Goal: Task Accomplishment & Management: Manage account settings

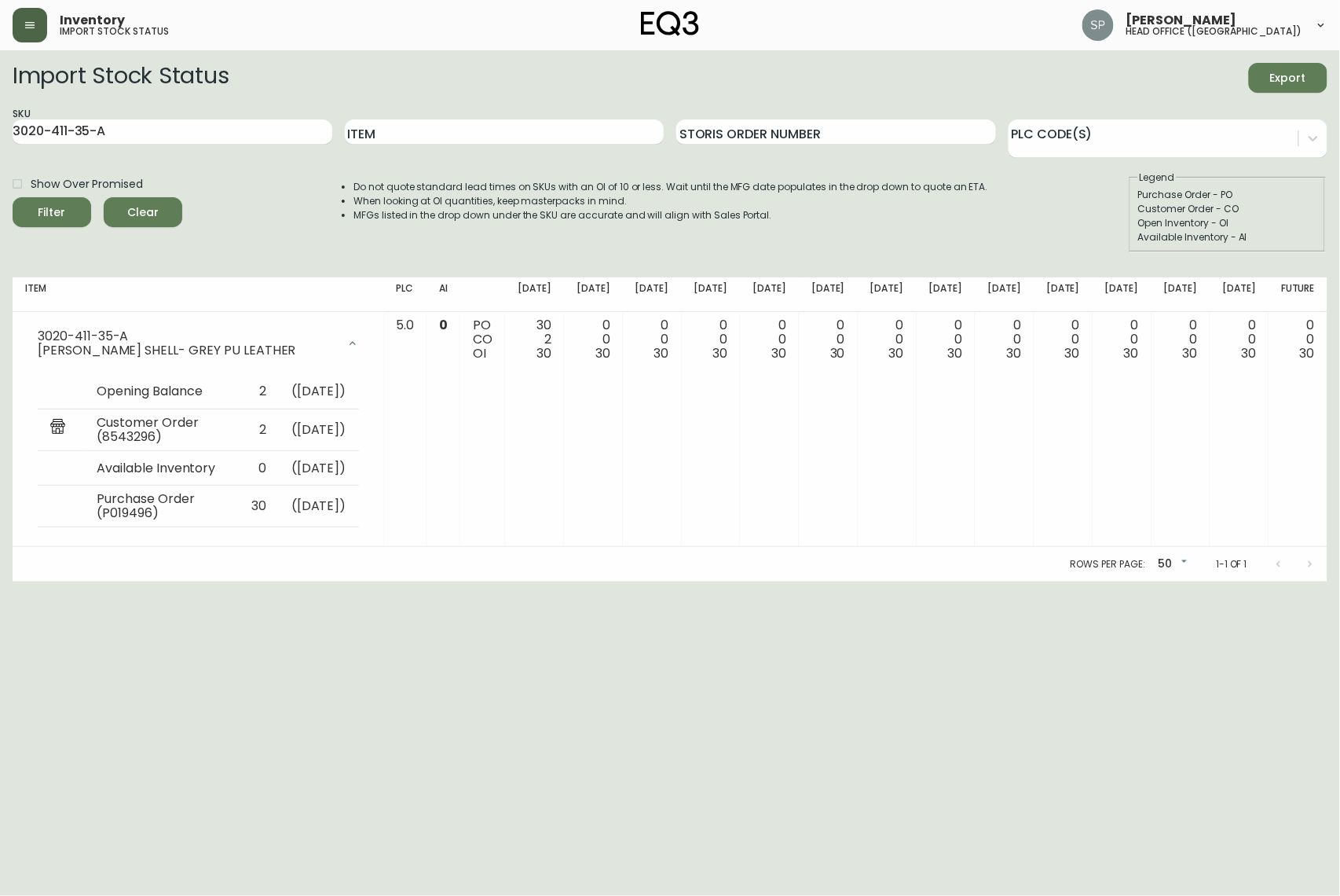
click at [36, 27] on button "button" at bounding box center [30, 24] width 34 height 34
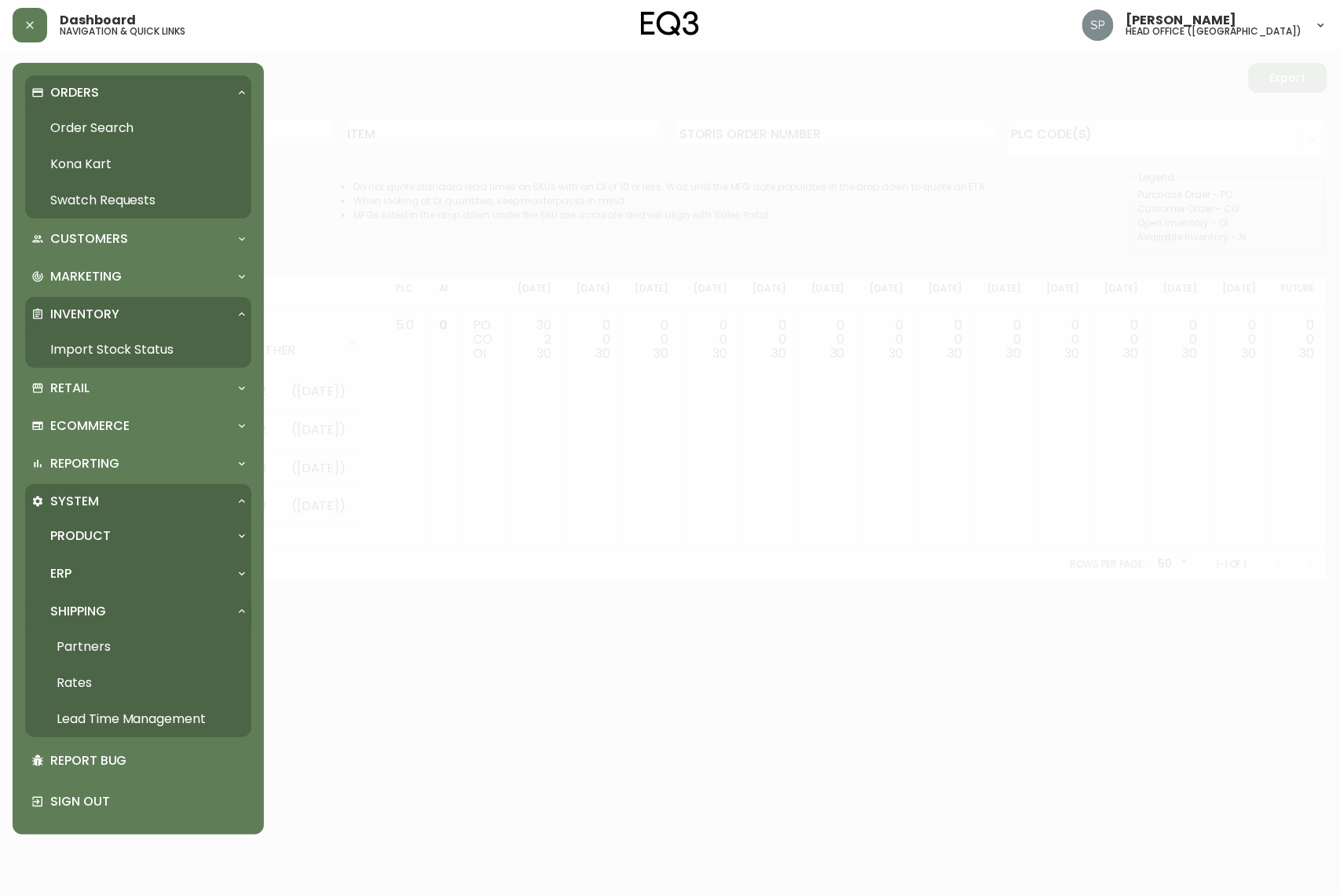
drag, startPoint x: 91, startPoint y: 122, endPoint x: 104, endPoint y: 132, distance: 16.4
click at [91, 122] on link "Order Search" at bounding box center [138, 128] width 226 height 36
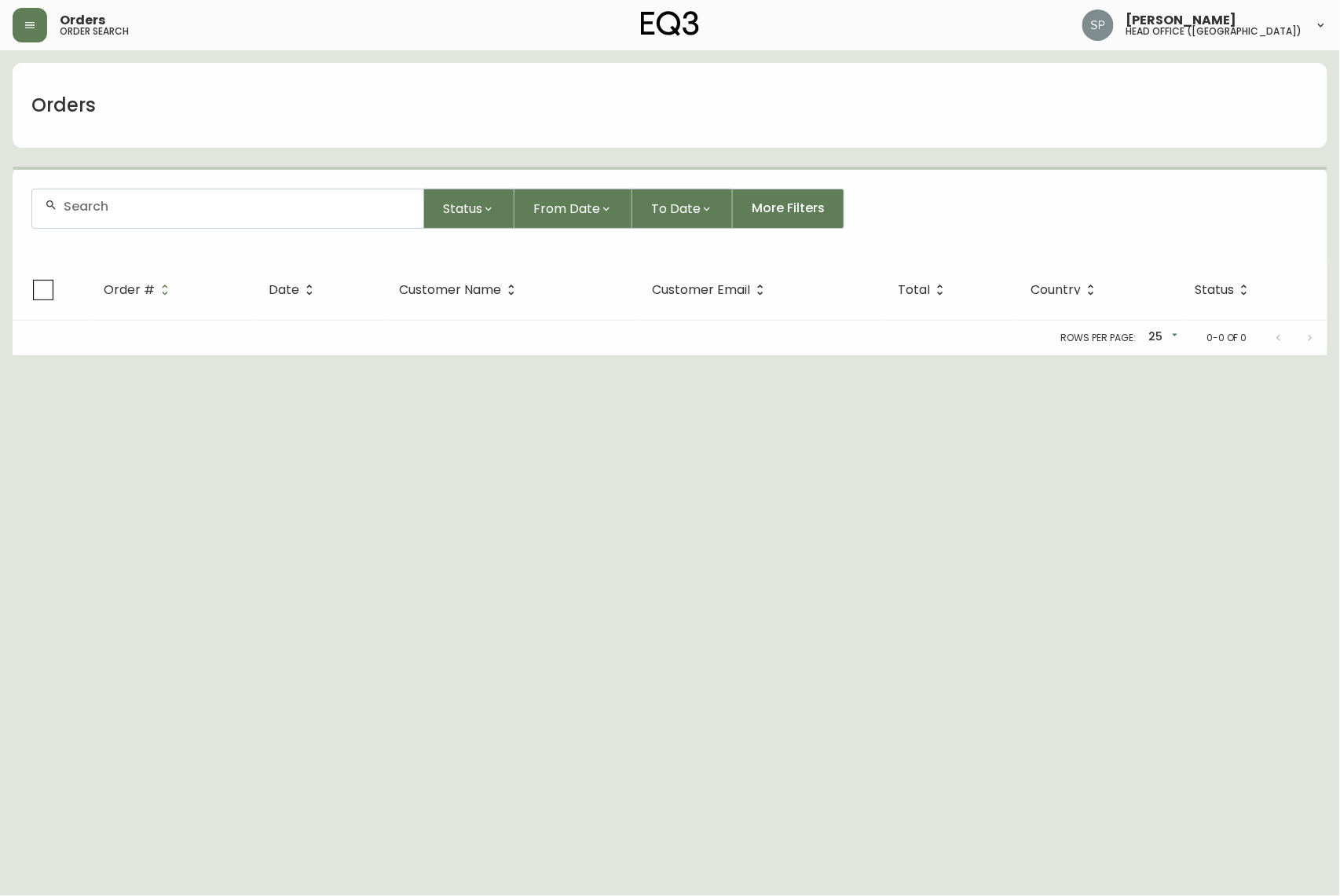
click at [181, 195] on div at bounding box center [228, 208] width 391 height 39
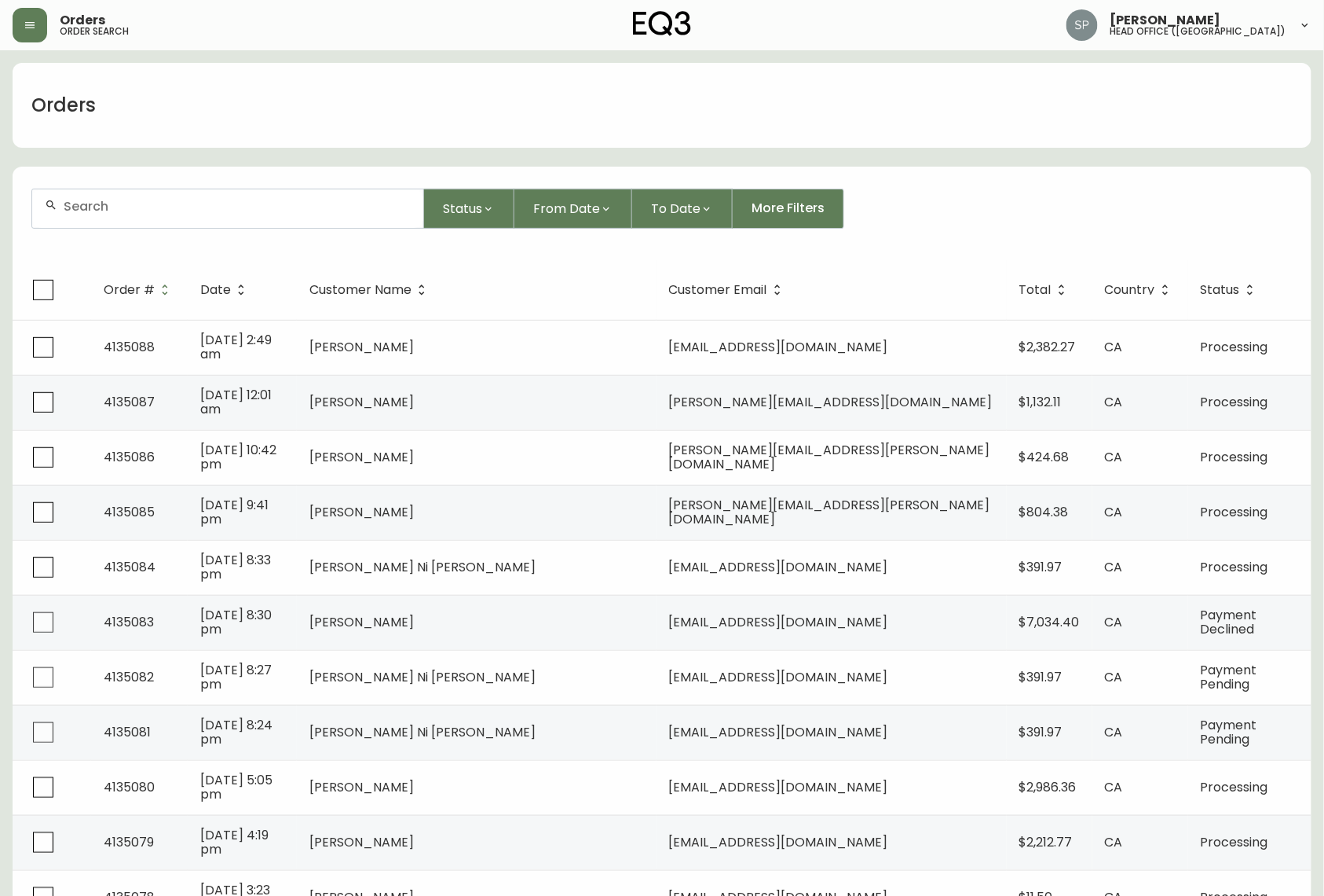
paste input "4134932"
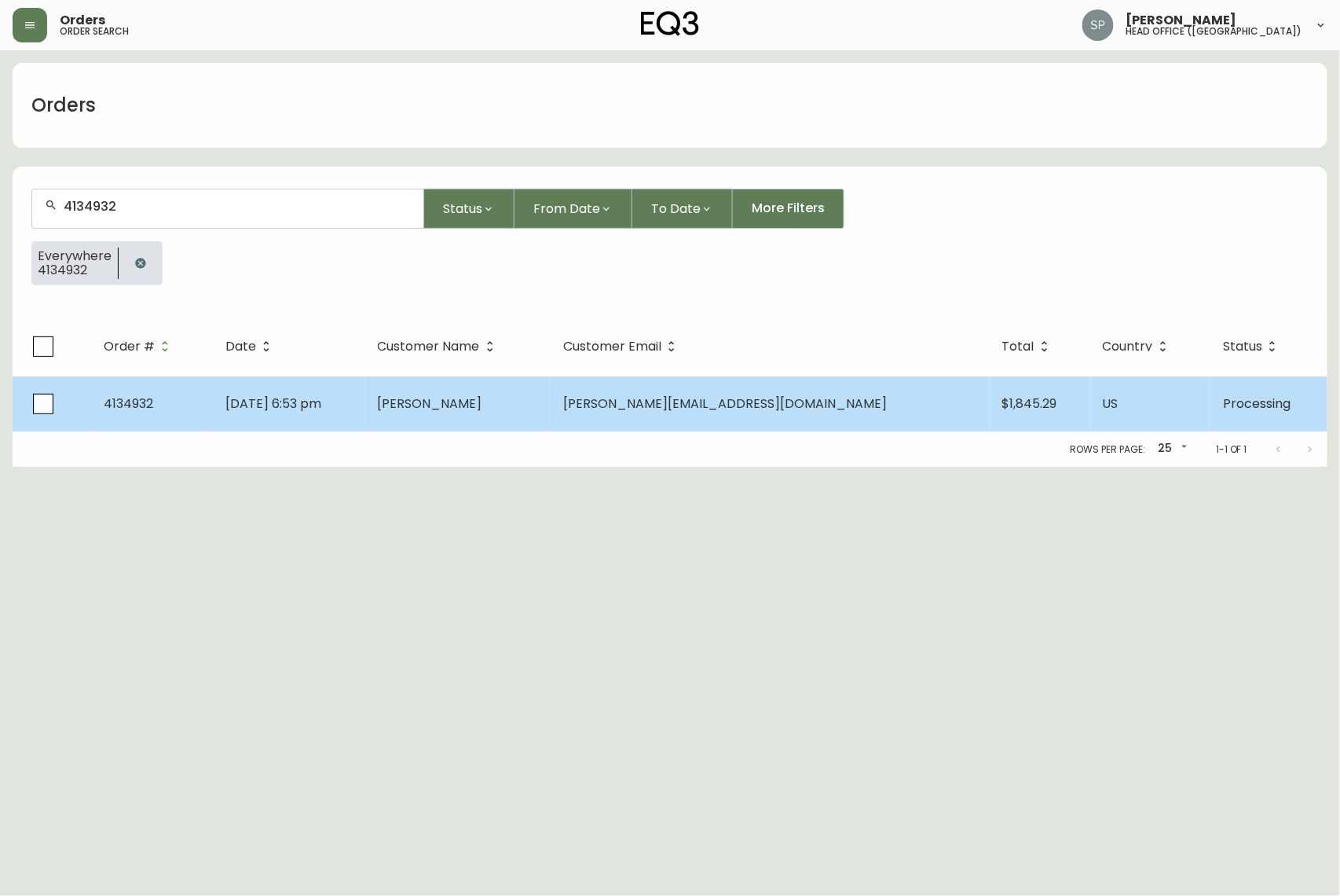
type input "4134932"
click at [365, 396] on td "[DATE] 6:53 pm" at bounding box center [289, 403] width 152 height 55
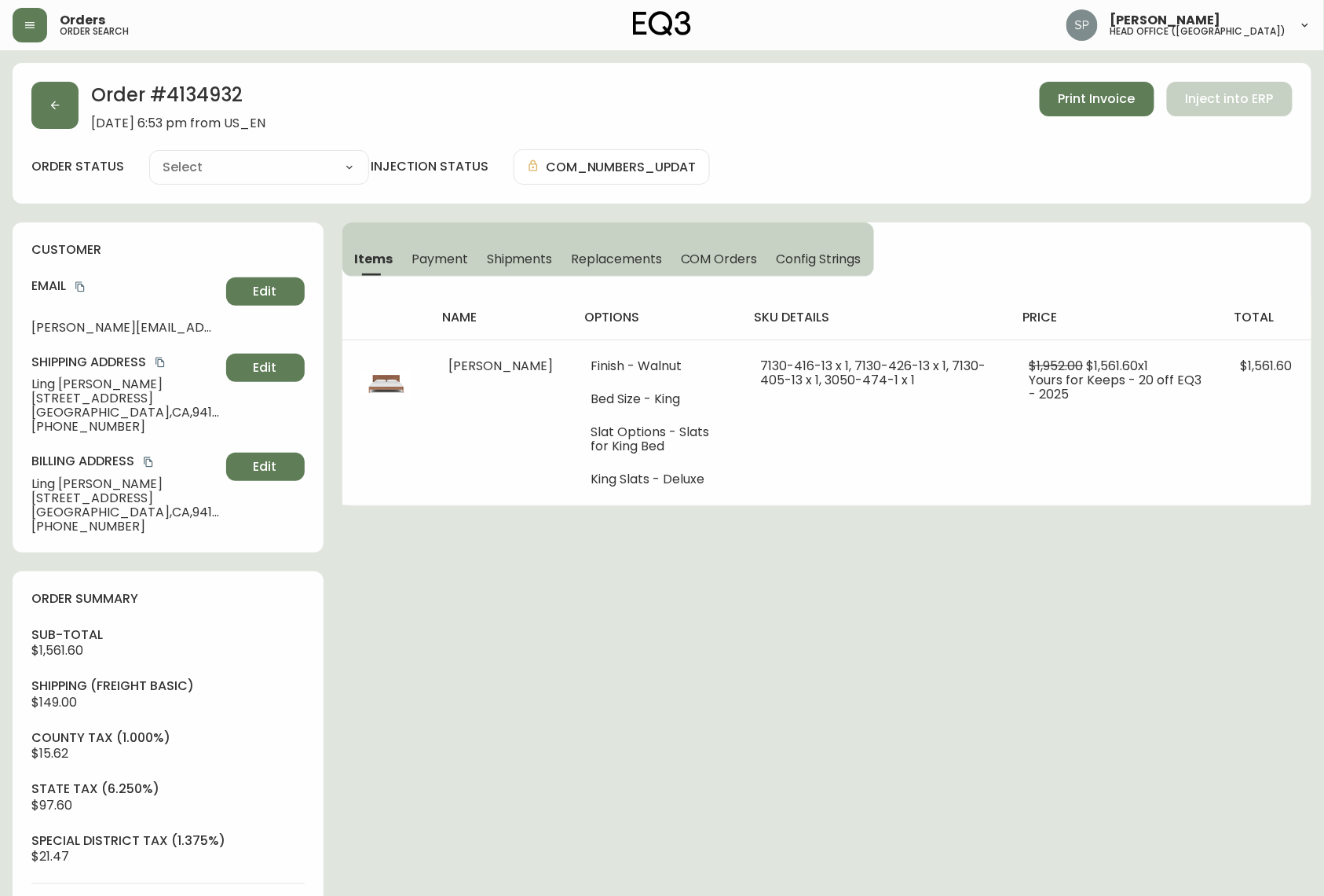
type input "Processing"
select select "PROCESSING"
click at [54, 111] on icon "button" at bounding box center [56, 106] width 13 height 13
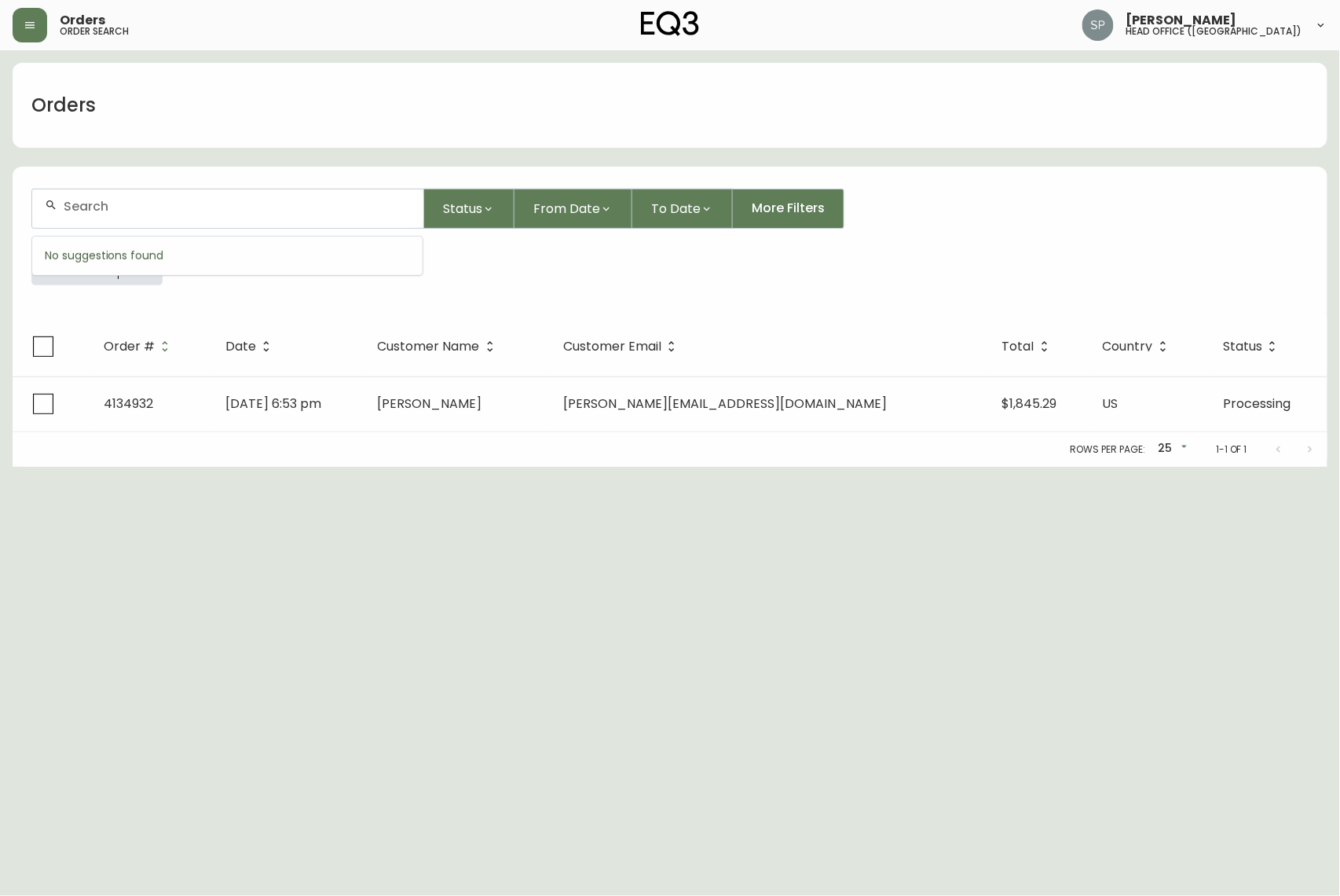
click at [190, 211] on input "text" at bounding box center [237, 207] width 348 height 15
paste input "4134962"
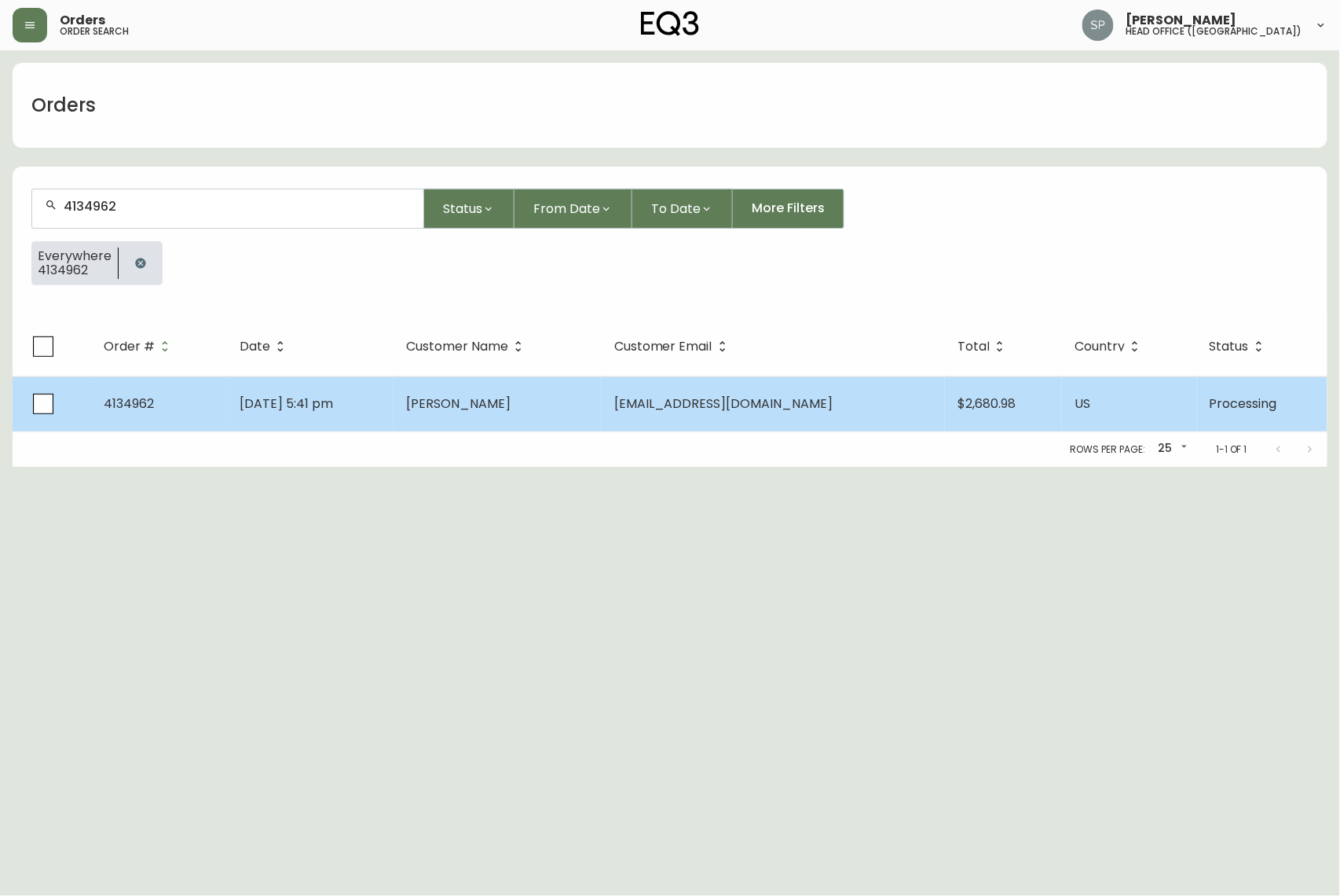
type input "4134962"
click at [321, 422] on td "[DATE] 5:41 pm" at bounding box center [310, 403] width 167 height 55
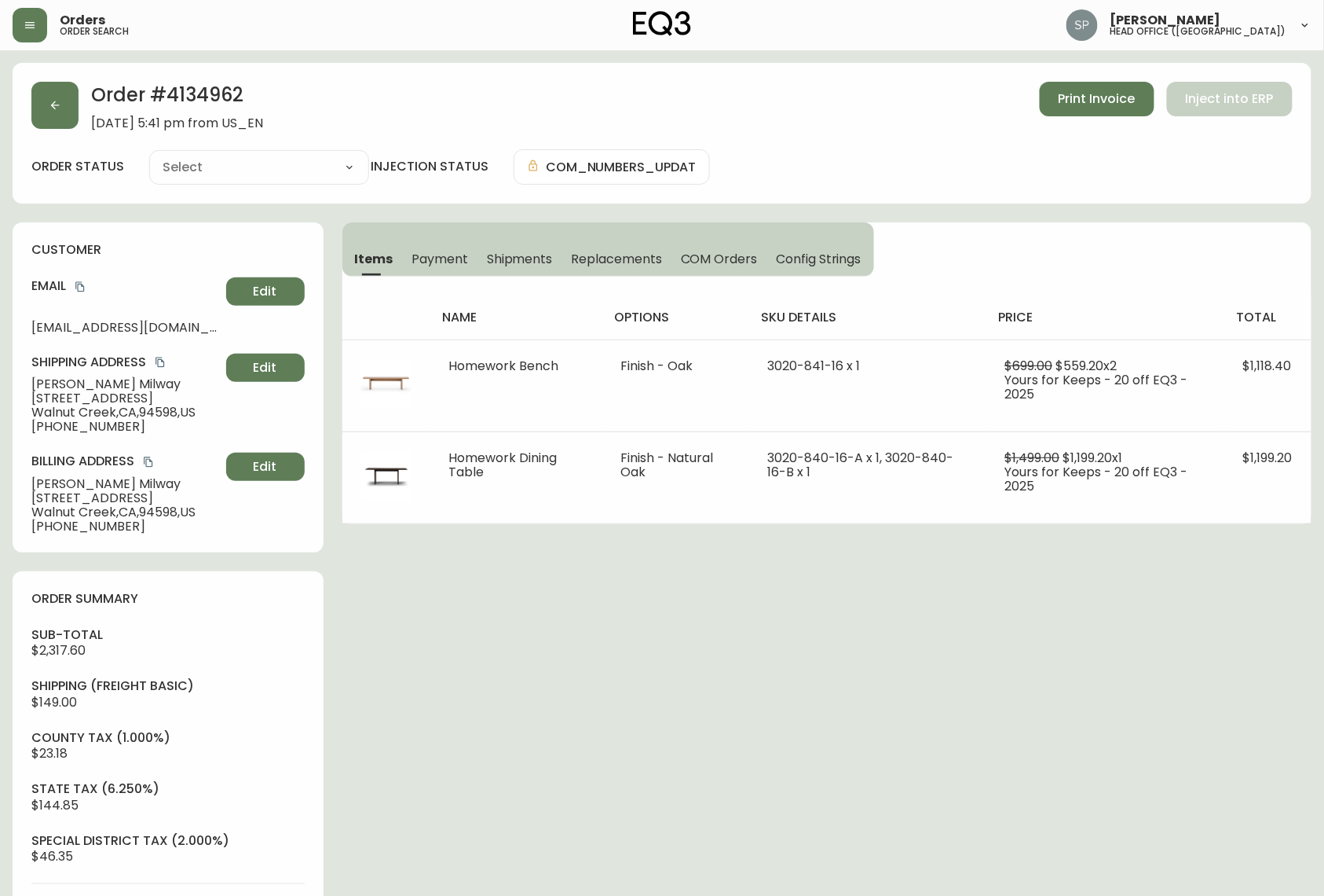
type input "Processing"
select select "PROCESSING"
click at [69, 111] on button "button" at bounding box center [55, 105] width 47 height 47
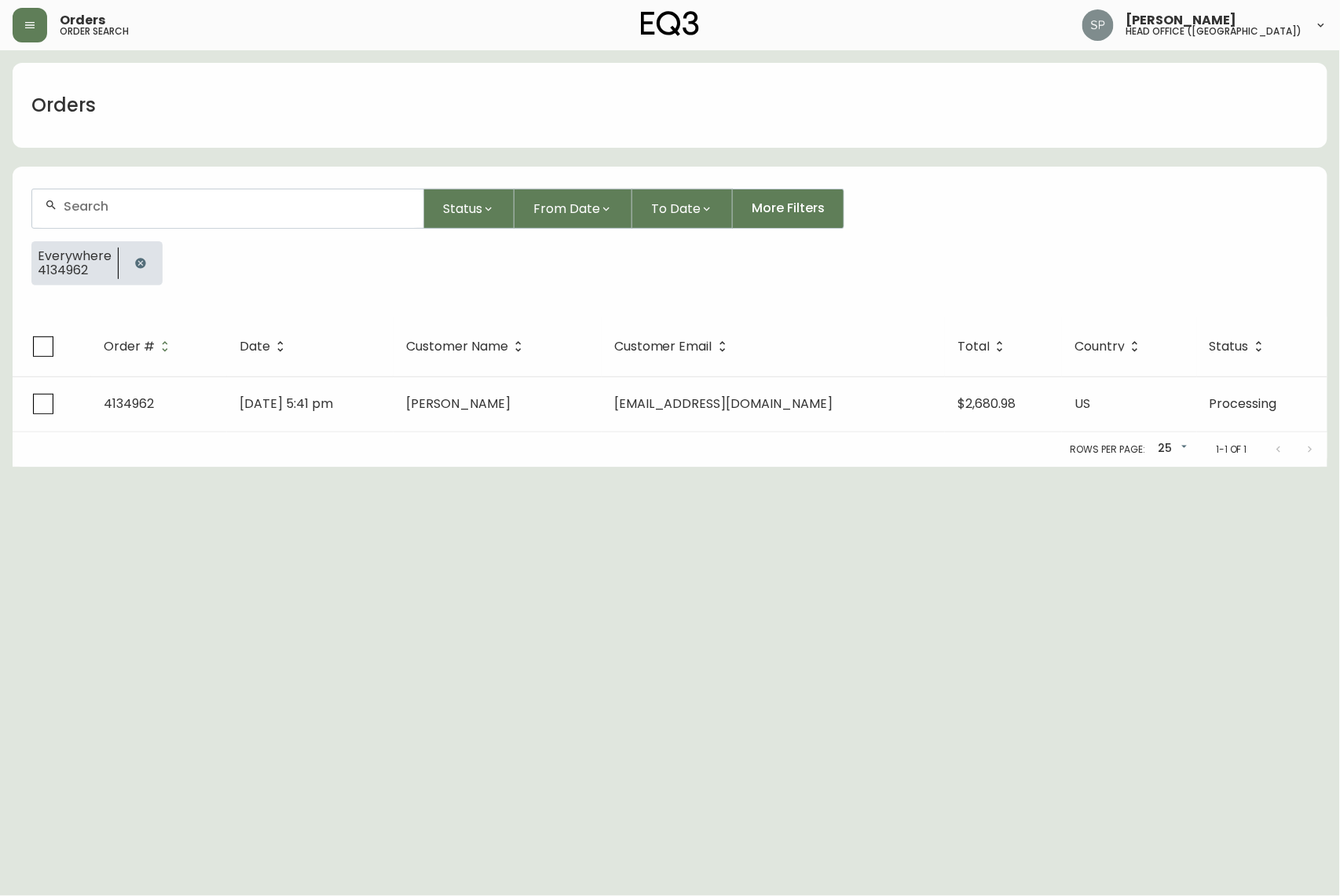
click at [158, 214] on div at bounding box center [228, 208] width 391 height 39
paste input "4135034"
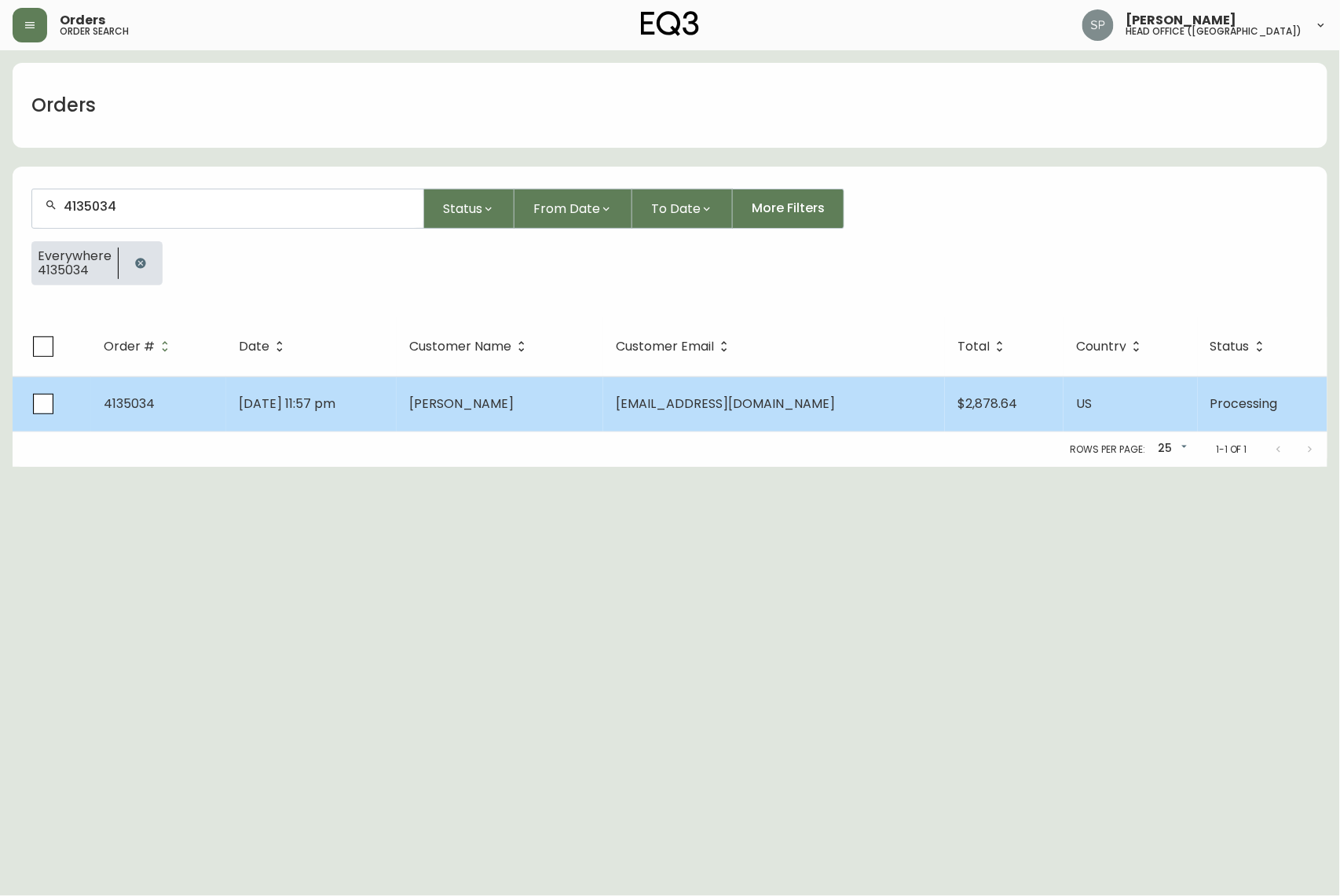
type input "4135034"
click at [380, 398] on td "[DATE] 11:57 pm" at bounding box center [311, 403] width 171 height 55
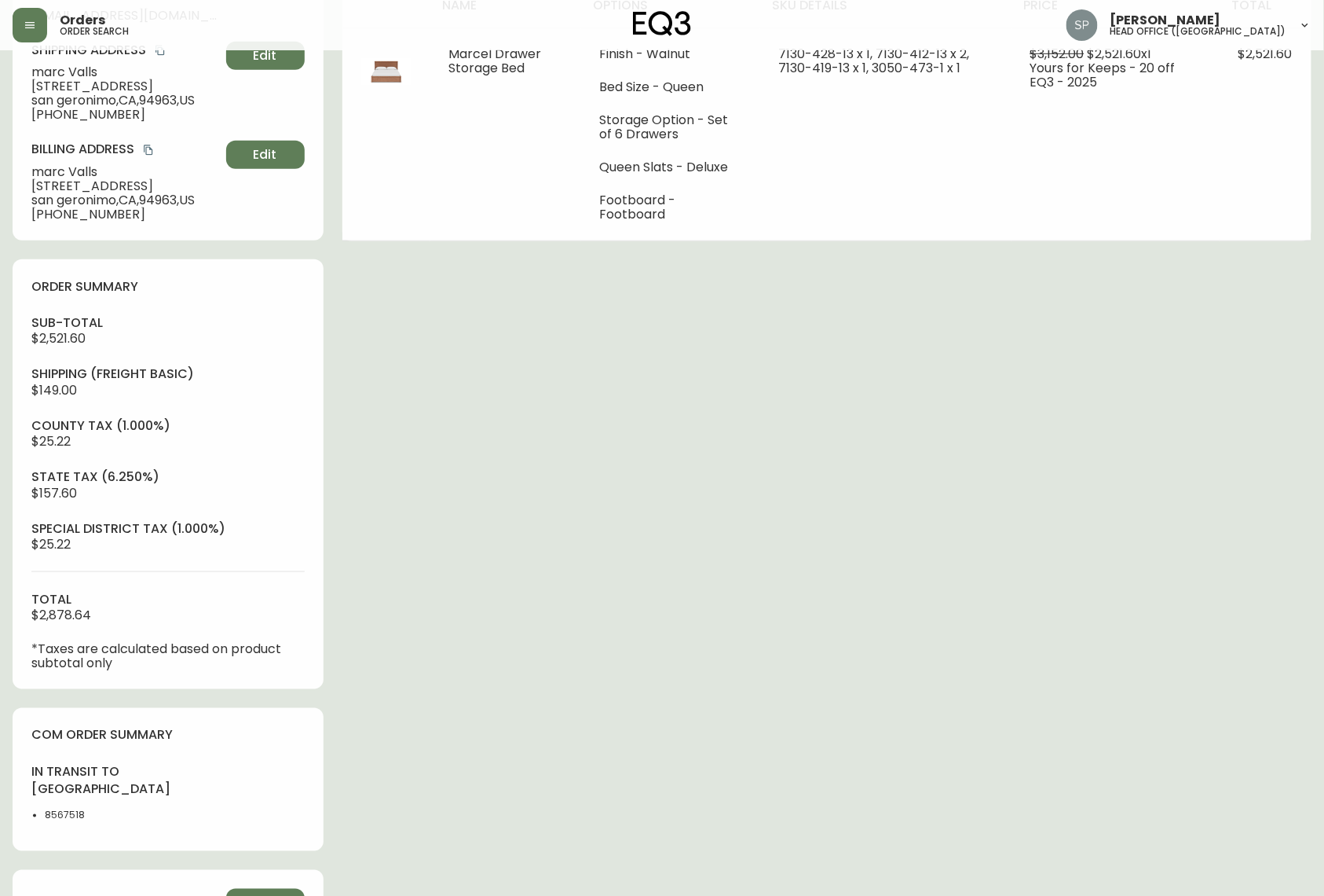
type input "Processing"
select select "PROCESSING"
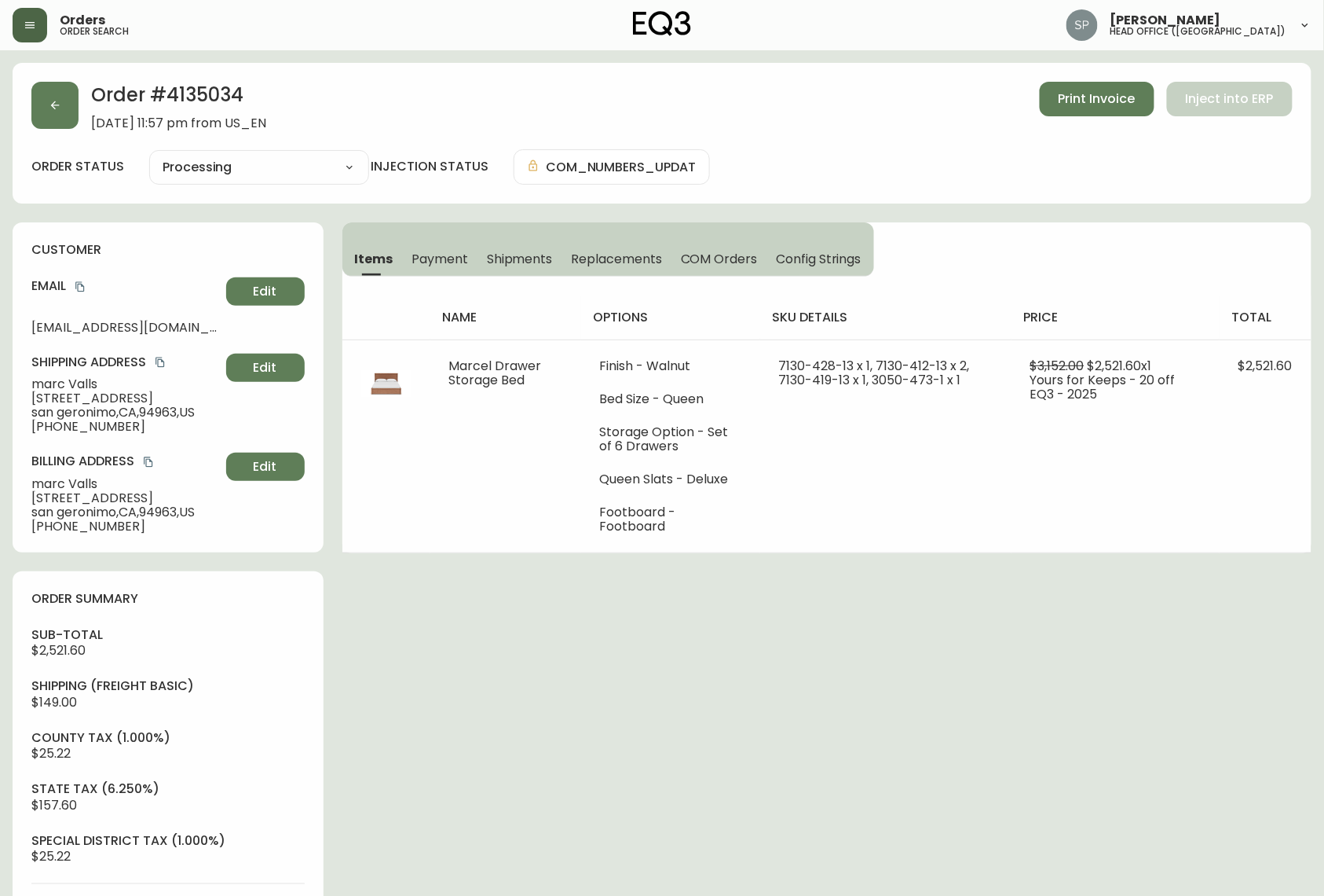
click at [30, 25] on icon "button" at bounding box center [30, 25] width 9 height 6
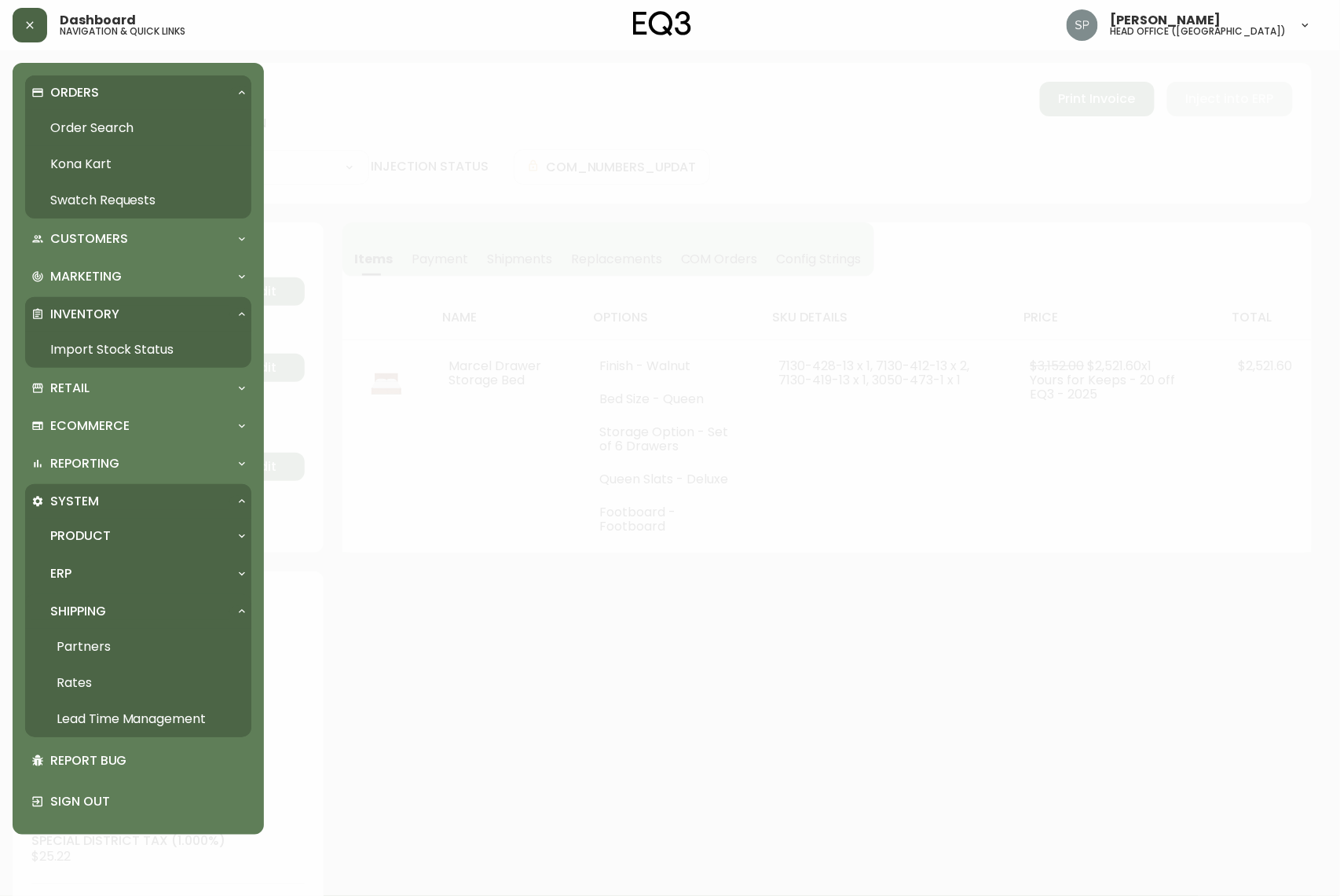
click at [97, 348] on link "Import Stock Status" at bounding box center [138, 349] width 226 height 36
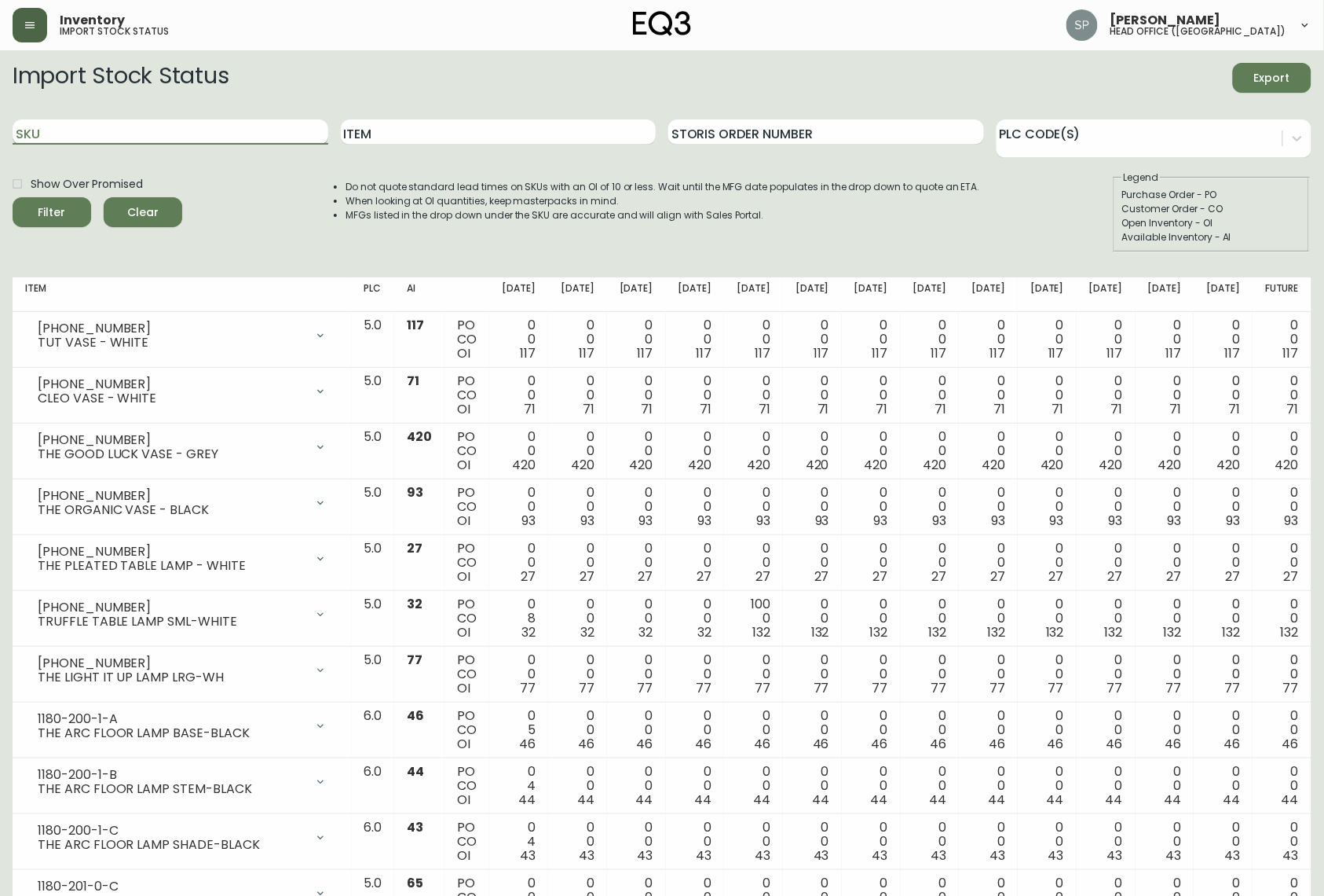
click at [187, 132] on input "SKU" at bounding box center [170, 132] width 316 height 25
paste input "[PHONE_NUMBER]"
type input "[PHONE_NUMBER]"
click at [13, 197] on button "Filter" at bounding box center [52, 212] width 79 height 30
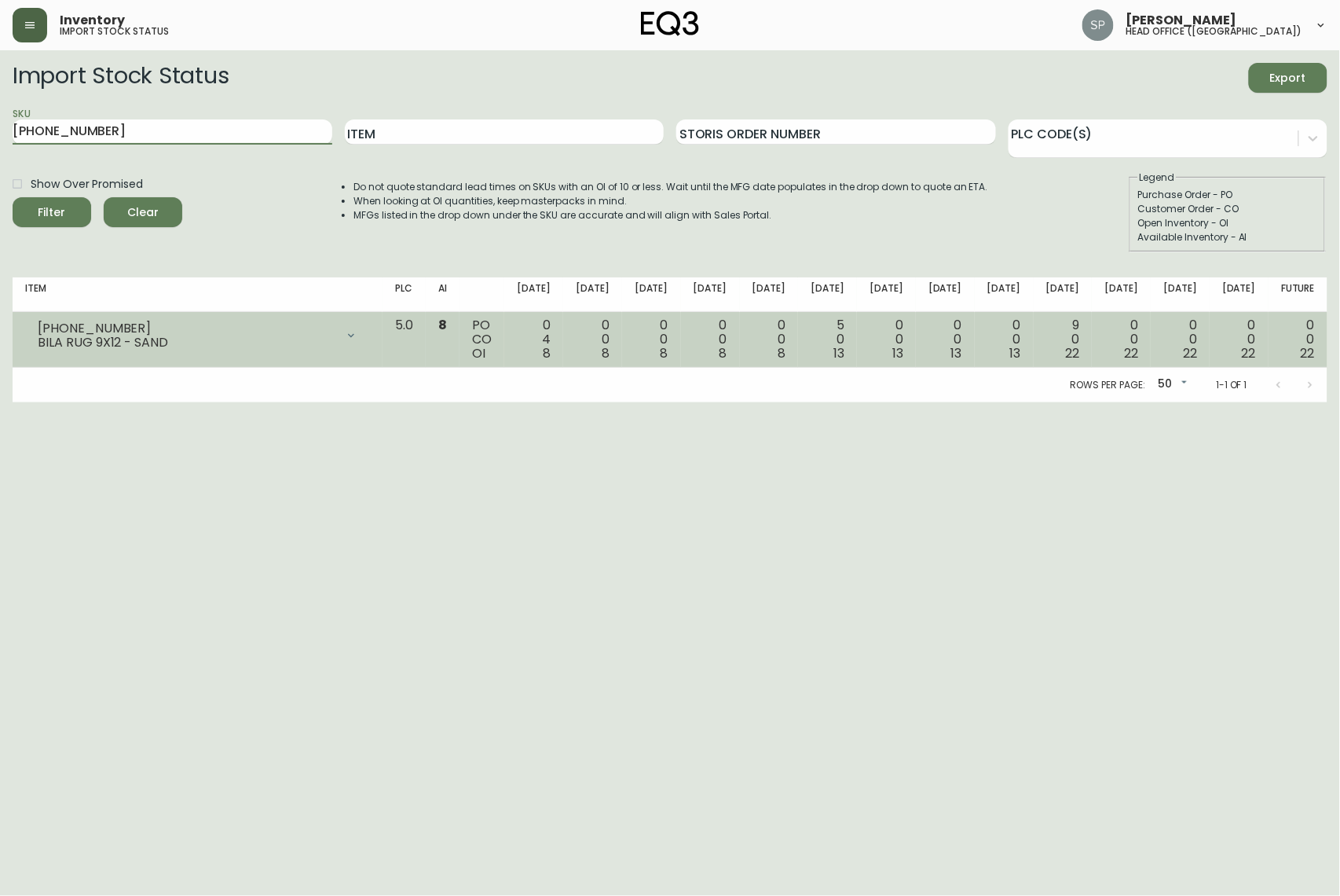
click at [367, 336] on div at bounding box center [351, 335] width 32 height 32
